Goal: Task Accomplishment & Management: Use online tool/utility

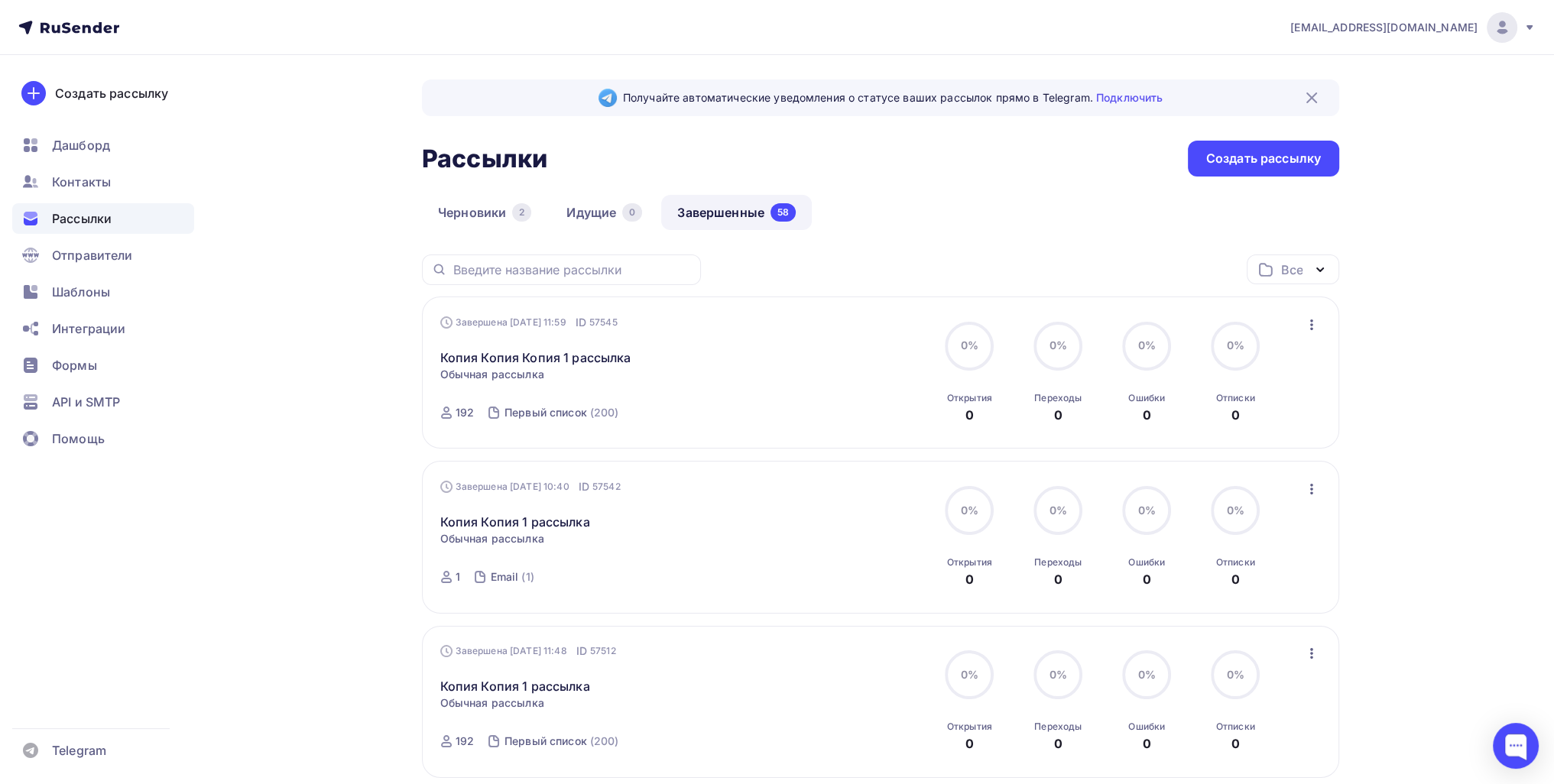
click at [758, 210] on link "Завершенные 58" at bounding box center [736, 212] width 151 height 35
click at [768, 323] on icon "button" at bounding box center [1311, 324] width 3 height 10
click at [768, 416] on div "Копировать в новую" at bounding box center [1241, 424] width 157 height 18
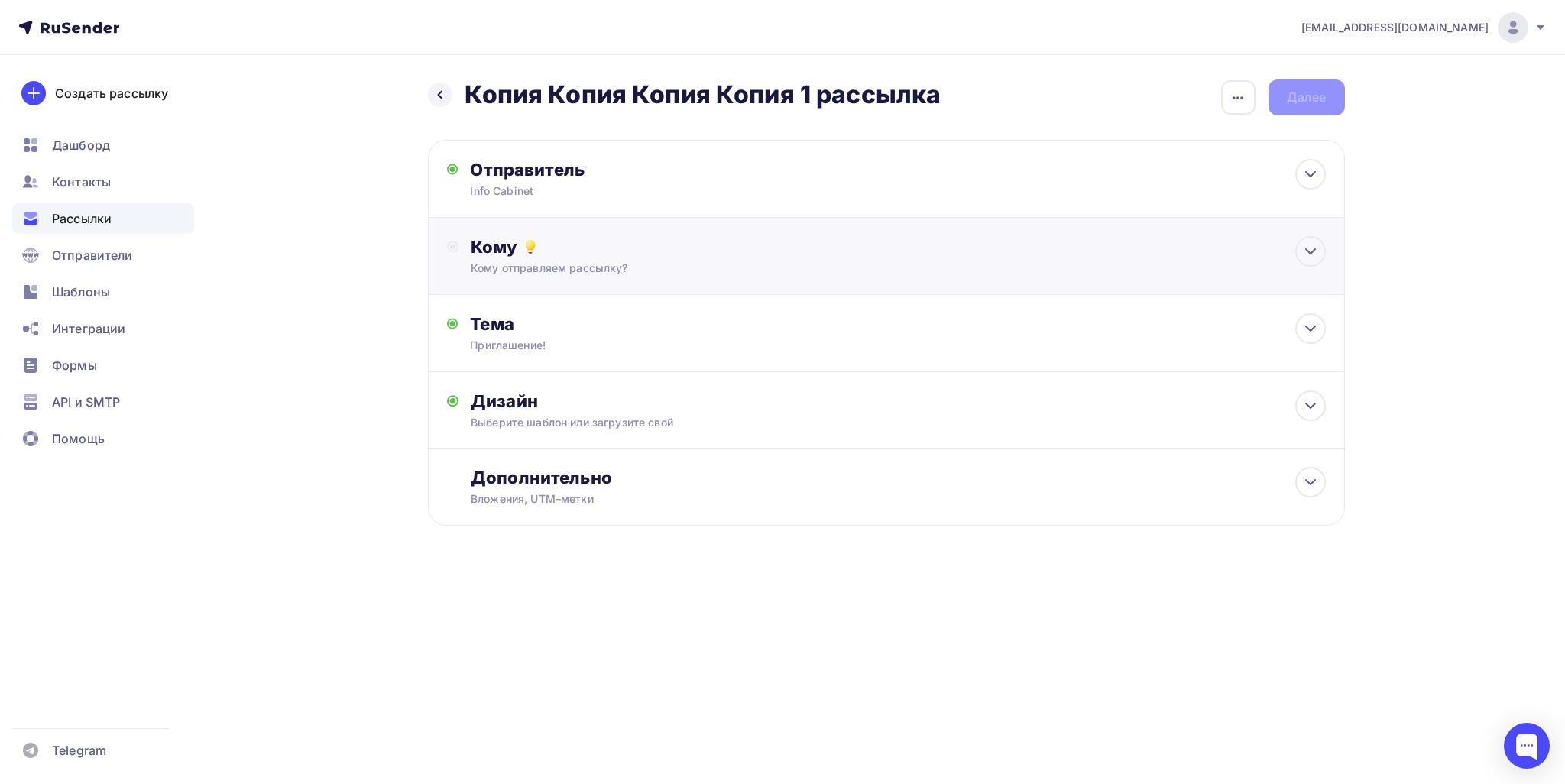
click at [625, 263] on div "Кому отправляем рассылку?" at bounding box center [856, 269] width 769 height 16
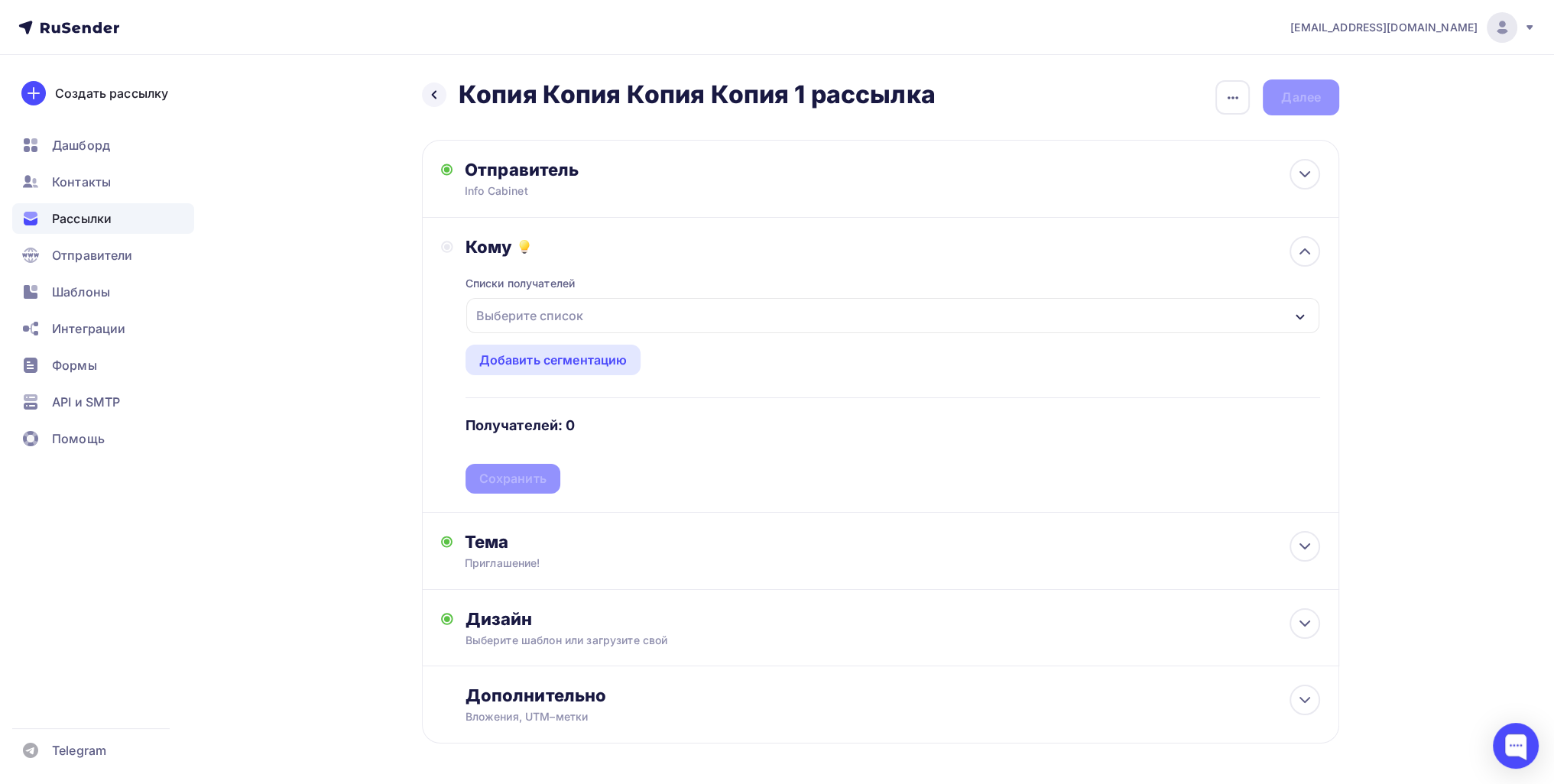
click at [544, 316] on div "Выберите список" at bounding box center [530, 316] width 120 height 28
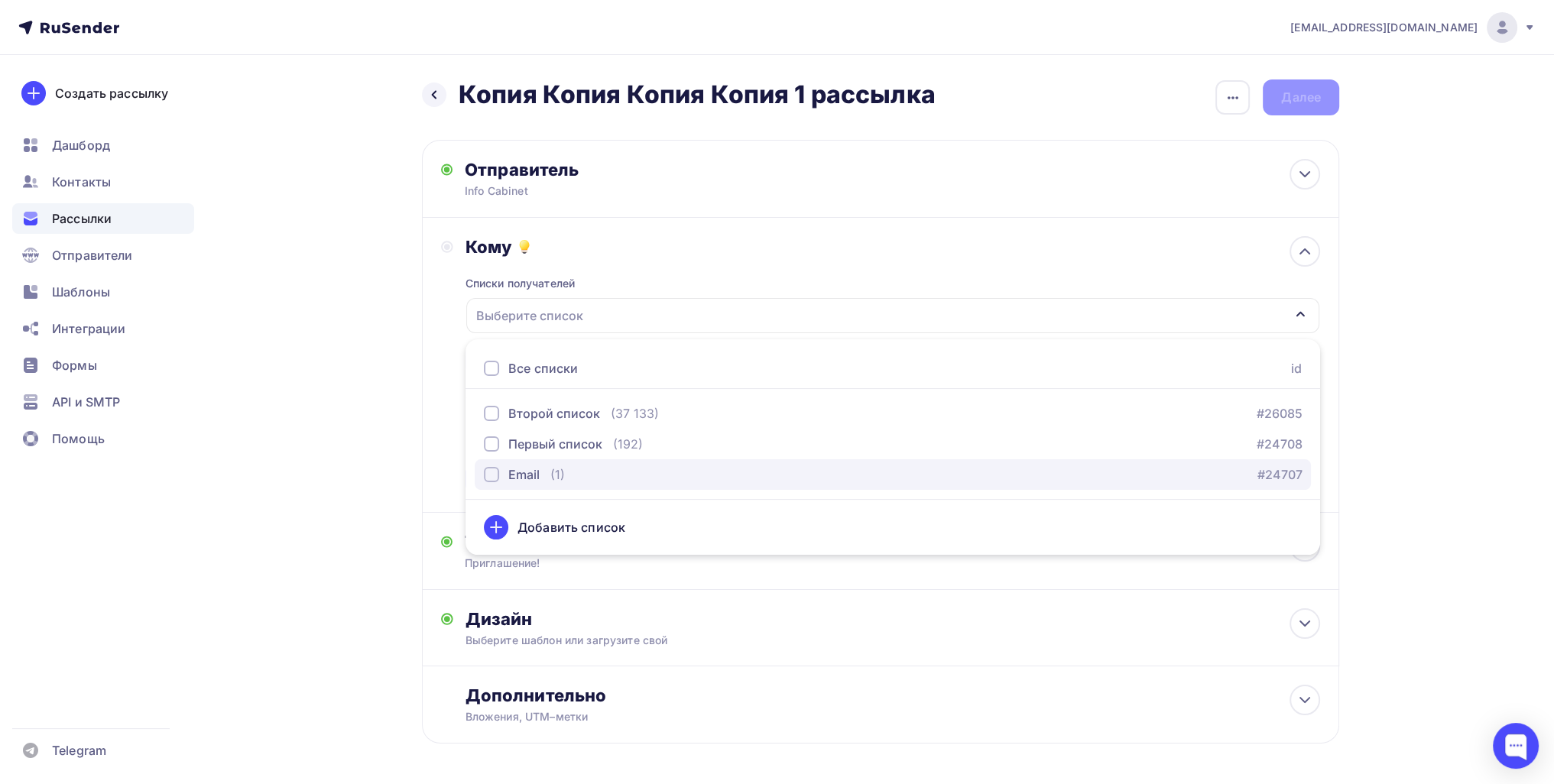
click at [569, 467] on div "Email (1) #24707" at bounding box center [892, 474] width 818 height 18
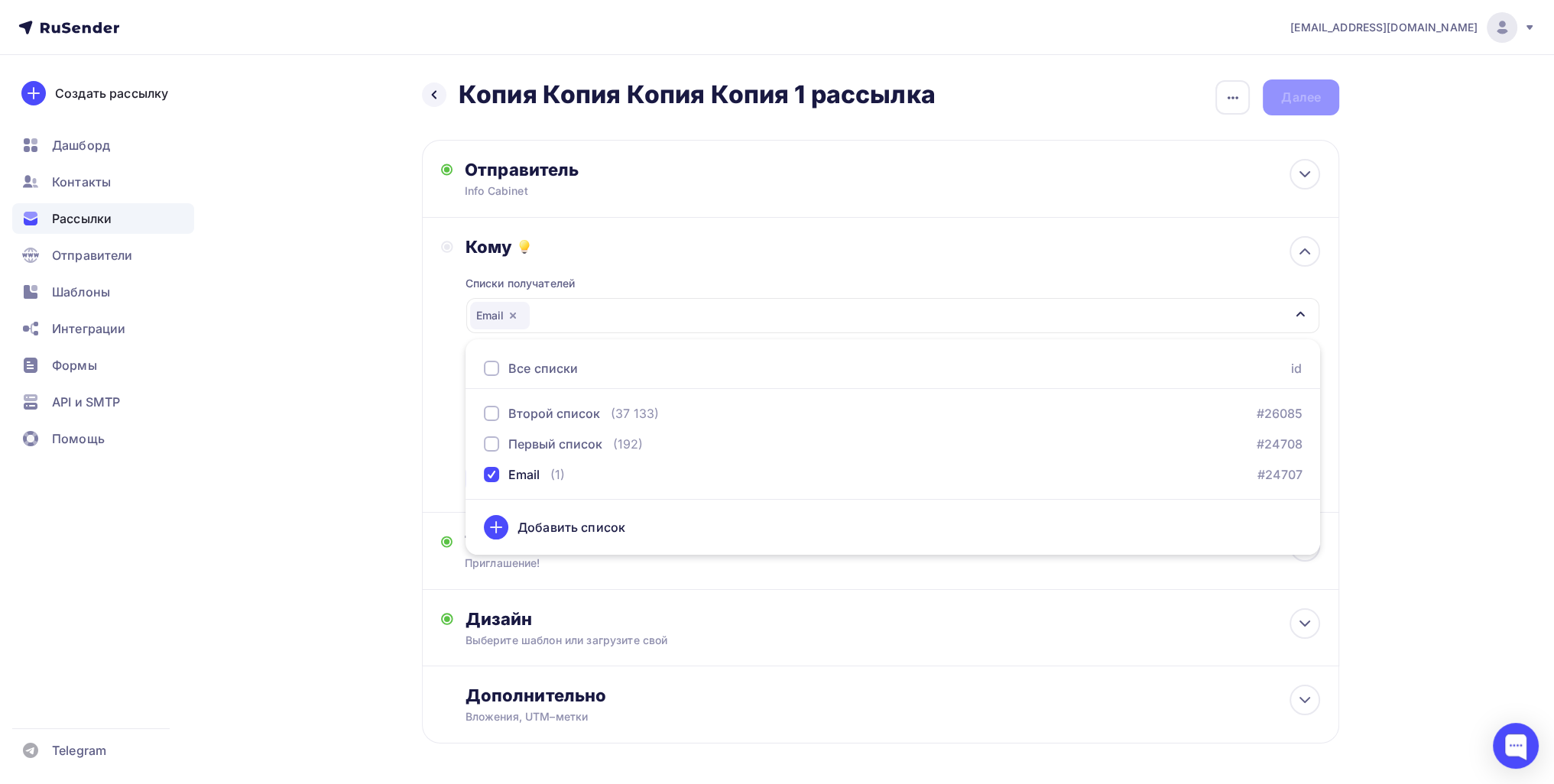
click at [410, 479] on div "Назад Копия Копия Копия Копия 1 рассылка Копия Копия Копия Копия 1 рассылка Зак…" at bounding box center [777, 448] width 1252 height 787
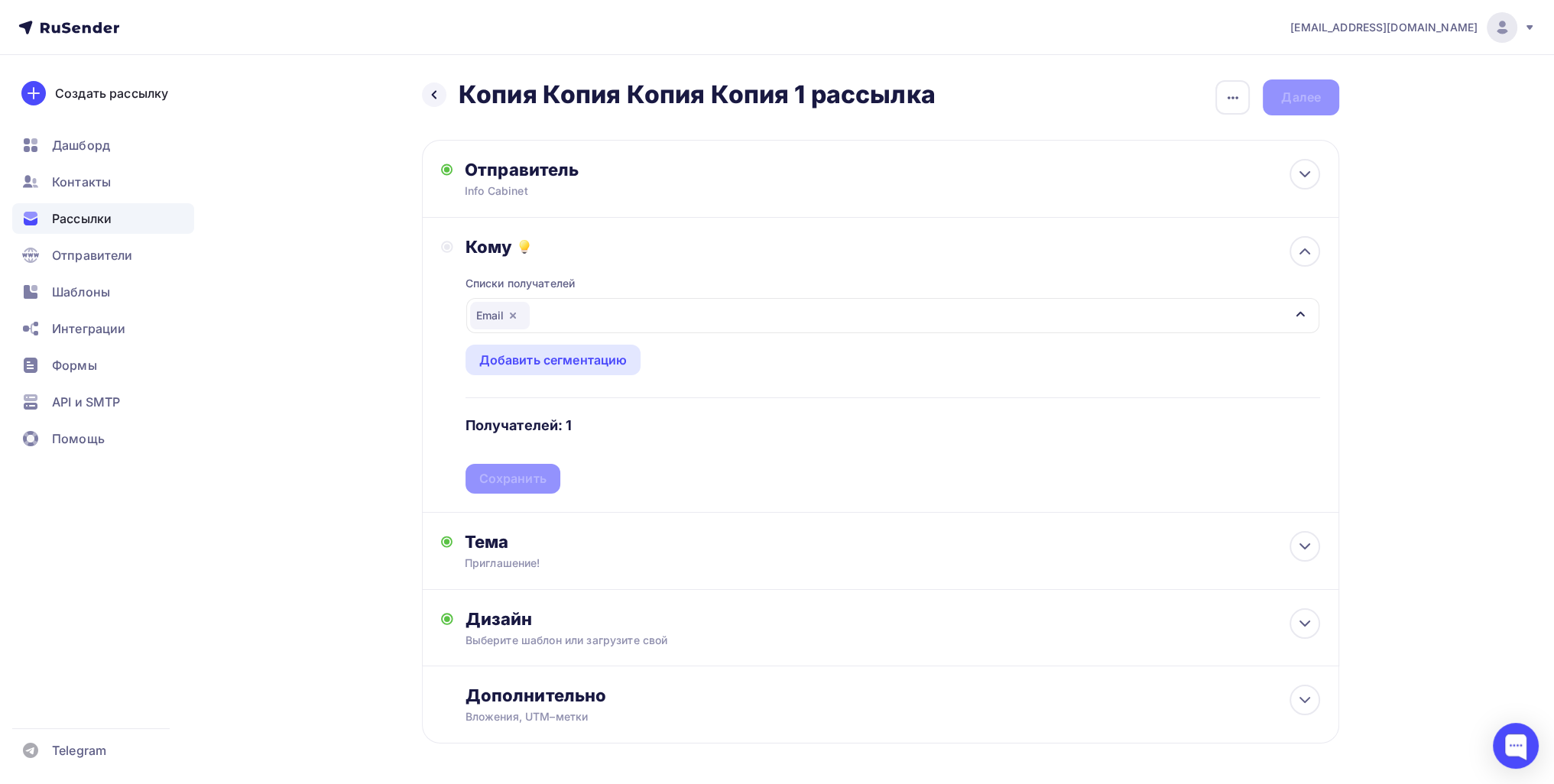
click at [497, 483] on div "Списки получателей Email Все списки id Второй список (37 133) #26085 Первый спи…" at bounding box center [892, 375] width 854 height 236
click at [520, 481] on div "Сохранить" at bounding box center [512, 479] width 67 height 17
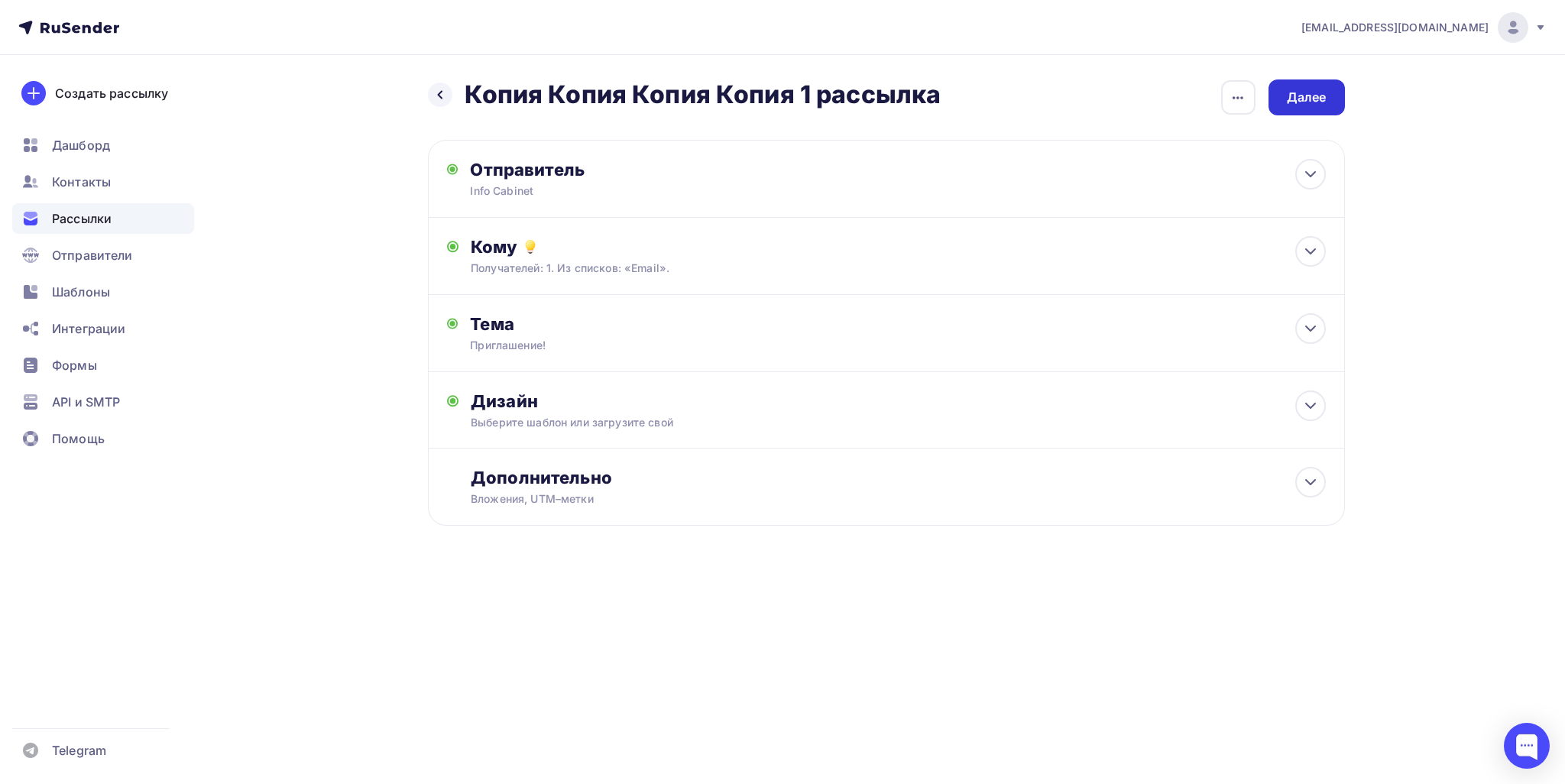
click at [768, 100] on div "Далее" at bounding box center [1307, 98] width 40 height 17
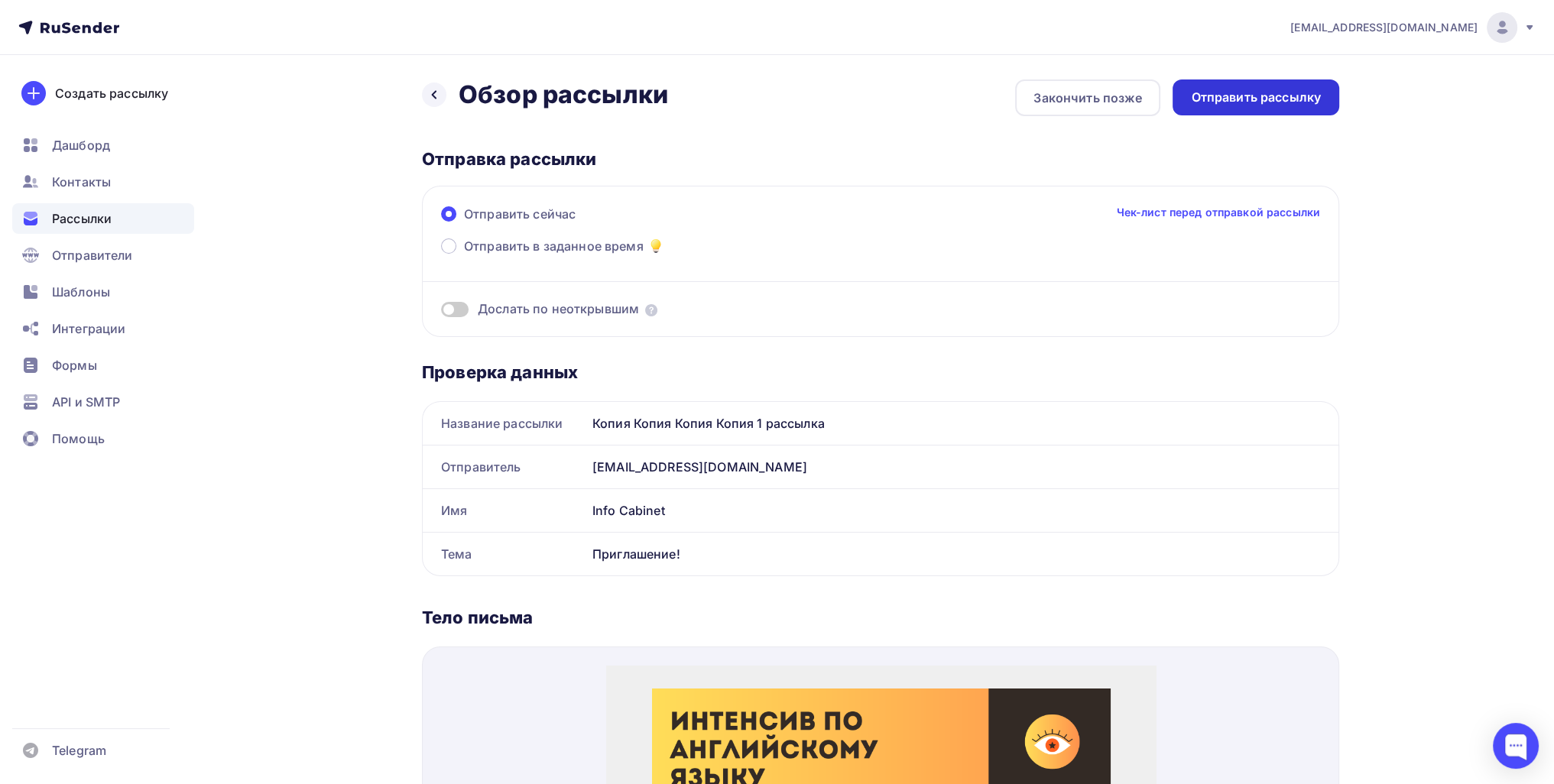
click at [768, 97] on div "Отправить рассылку" at bounding box center [1256, 98] width 130 height 17
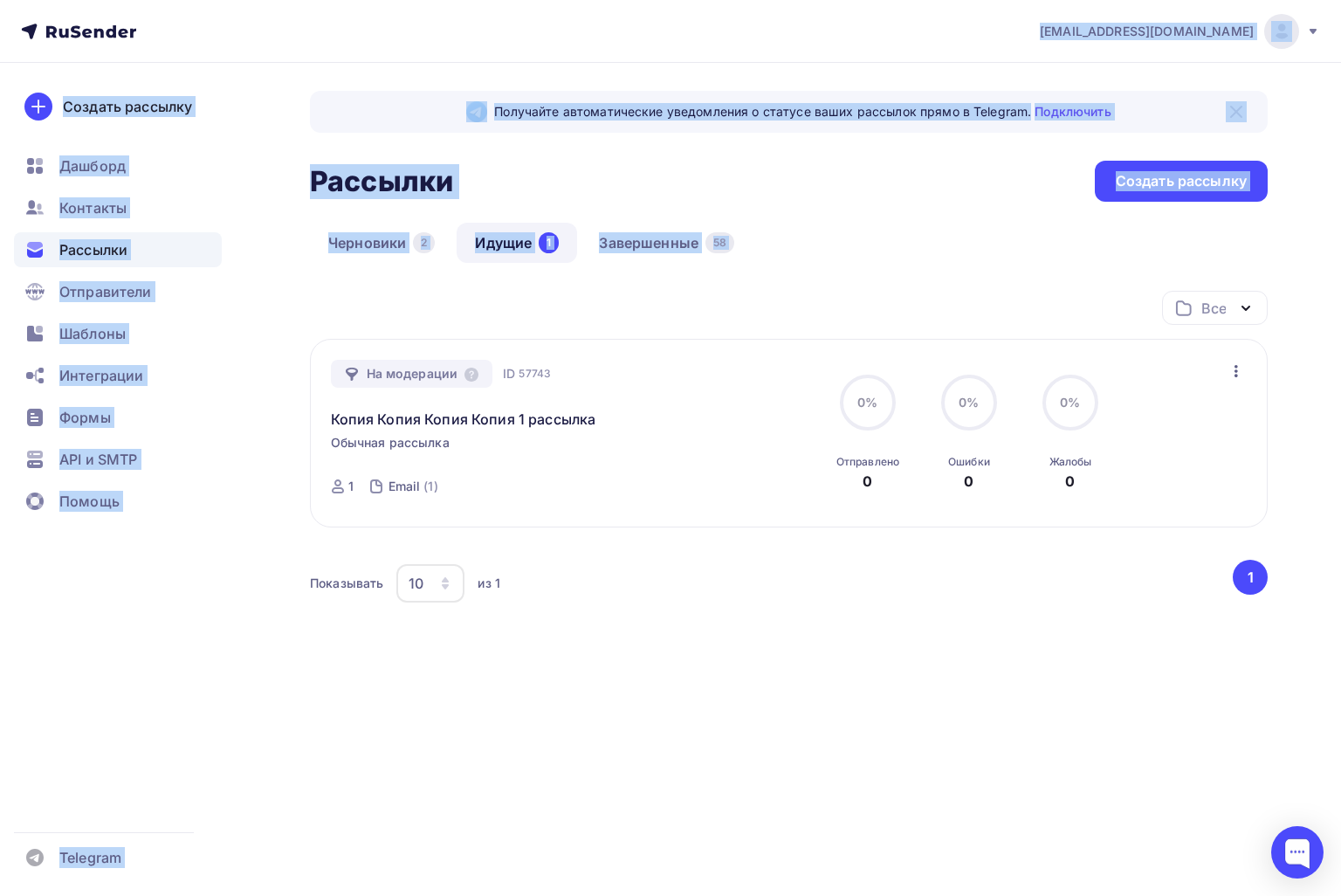
click at [905, 375] on div "[EMAIL_ADDRESS][DOMAIN_NAME] Аккаунт Тарифы Выйти Создать рассылку [GEOGRAPHIC_…" at bounding box center [670, 390] width 1341 height 780
click at [1230, 373] on icon "button" at bounding box center [1236, 371] width 21 height 21
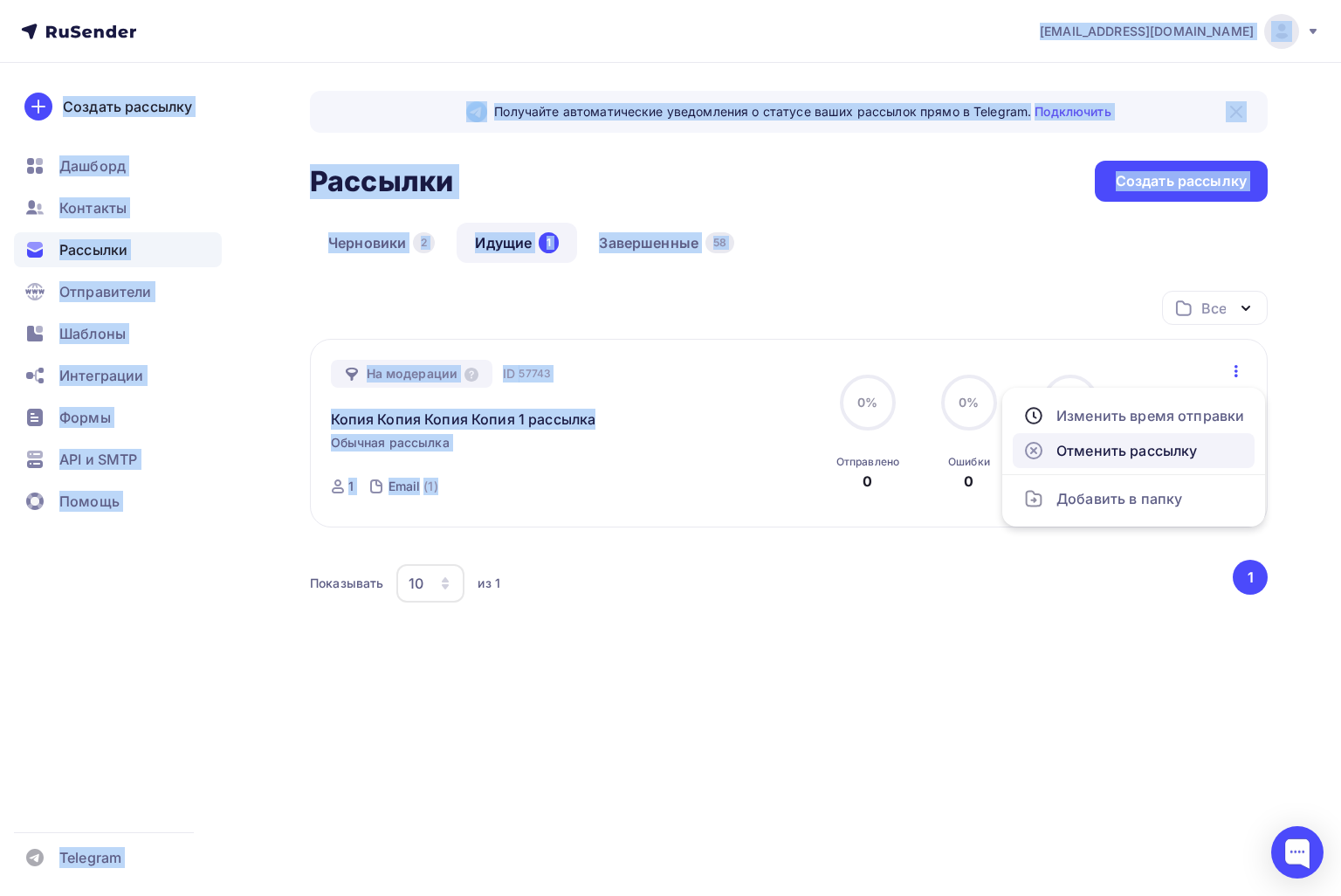
click at [1168, 448] on div "Отменить рассылку" at bounding box center [1134, 449] width 221 height 21
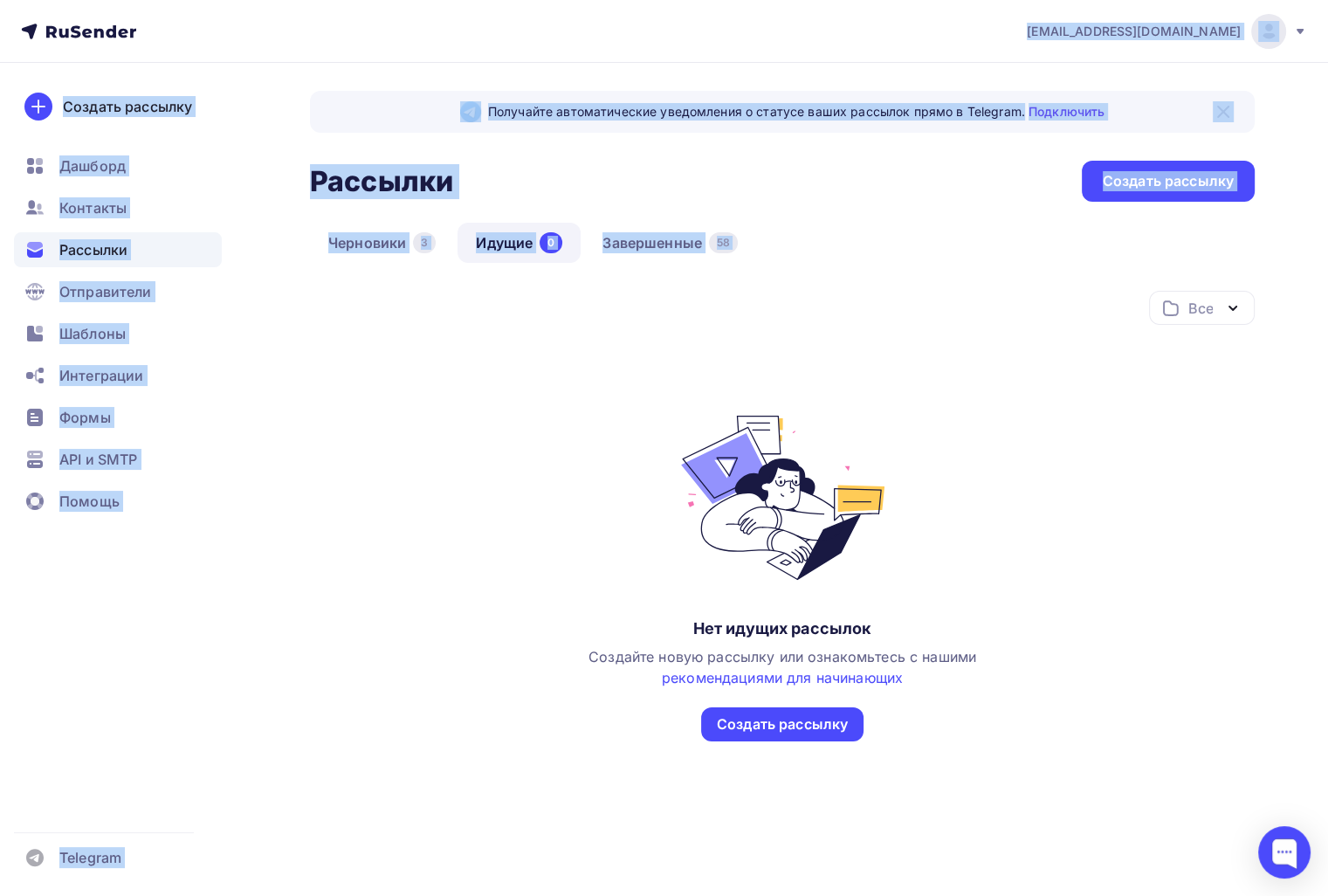
click at [979, 438] on div "Все Все папки Создать новую папку Нет идущих рассылок Создайте новую рассылку и…" at bounding box center [783, 516] width 945 height 450
